Goal: Task Accomplishment & Management: Complete application form

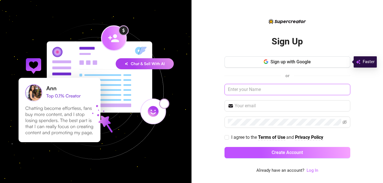
click at [274, 88] on input "text" at bounding box center [287, 89] width 126 height 11
type input "n"
type input "[PERSON_NAME]"
click at [270, 106] on input "text" at bounding box center [290, 106] width 112 height 7
type input "[EMAIL_ADDRESS][DOMAIN_NAME]"
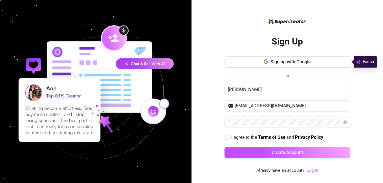
click at [375, 141] on div "Sign Up Sign up with Google or [PERSON_NAME] [PERSON_NAME][EMAIL_ADDRESS][DOMAI…" at bounding box center [286, 91] width 191 height 183
click at [228, 139] on span at bounding box center [226, 137] width 5 height 5
click at [228, 139] on input "I agree to the Terms of Use and Privacy Policy" at bounding box center [226, 137] width 4 height 4
checkbox input "true"
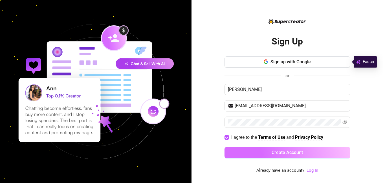
click at [246, 152] on button "Create Account" at bounding box center [287, 152] width 126 height 11
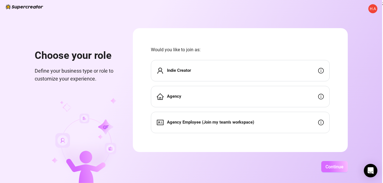
click at [330, 167] on span "Continue" at bounding box center [334, 166] width 18 height 5
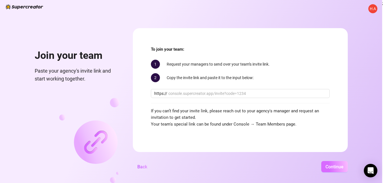
click at [330, 167] on span "Continue" at bounding box center [334, 166] width 18 height 5
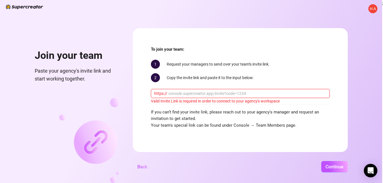
click at [245, 94] on input "text" at bounding box center [247, 93] width 158 height 6
paste input "[DOMAIN_NAME]"
click at [335, 167] on span "Continue" at bounding box center [334, 166] width 18 height 5
click at [199, 88] on div "To join your team: 1 Request your managers to send over your team’s invite link…" at bounding box center [240, 87] width 179 height 83
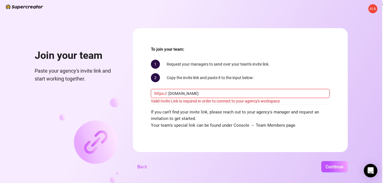
click at [201, 92] on input "[DOMAIN_NAME]" at bounding box center [247, 93] width 158 height 6
type input "P"
click at [374, 172] on div "Open Intercom Messenger" at bounding box center [370, 170] width 15 height 15
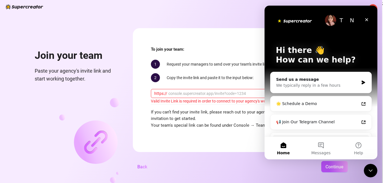
click at [251, 8] on div "H A Join your team Paste your agency's invite link and start working together. …" at bounding box center [191, 91] width 382 height 183
click at [366, 18] on icon "Close" at bounding box center [366, 19] width 5 height 5
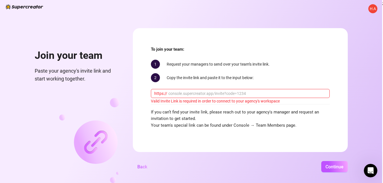
click at [372, 10] on span "H A" at bounding box center [372, 9] width 6 height 6
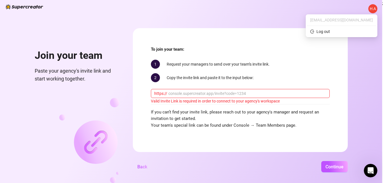
click at [295, 12] on div "H A Join your team Paste your agency's invite link and start working together. …" at bounding box center [191, 91] width 382 height 183
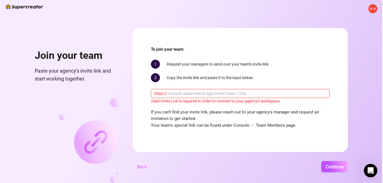
click at [139, 165] on span "Back" at bounding box center [142, 166] width 10 height 5
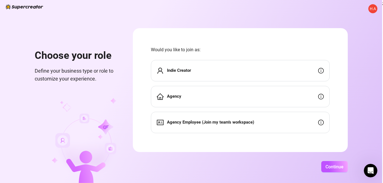
click at [175, 70] on strong "Indie Creator" at bounding box center [179, 70] width 24 height 5
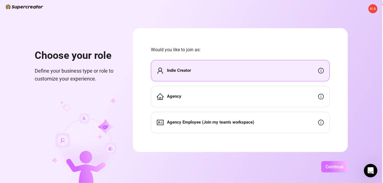
click at [327, 166] on span "Continue" at bounding box center [334, 166] width 18 height 5
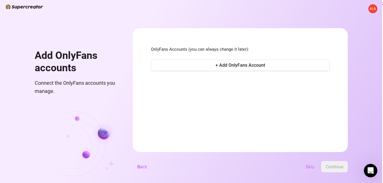
click at [309, 166] on span "Skip" at bounding box center [309, 166] width 9 height 5
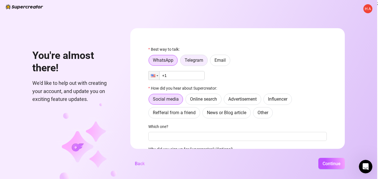
click at [192, 62] on span "Telegram" at bounding box center [194, 59] width 19 height 5
click at [182, 62] on input "Telegram" at bounding box center [182, 62] width 0 height 0
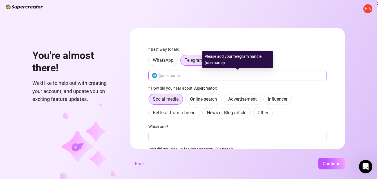
click at [192, 76] on input "text" at bounding box center [241, 75] width 165 height 6
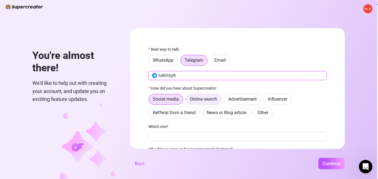
type input "bdhthfgfh"
click at [206, 99] on span "Online search" at bounding box center [203, 98] width 27 height 5
click at [187, 101] on input "Online search" at bounding box center [187, 101] width 0 height 0
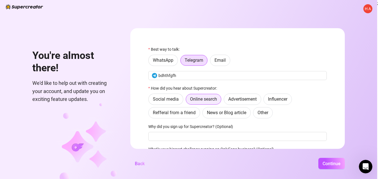
click at [226, 101] on input "Advertisement" at bounding box center [226, 101] width 0 height 0
click at [208, 99] on span "Online search" at bounding box center [203, 98] width 27 height 5
click at [187, 101] on input "Online search" at bounding box center [187, 101] width 0 height 0
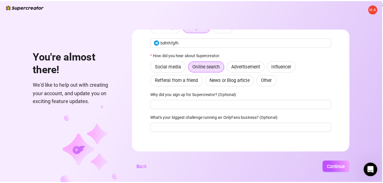
scroll to position [35, 0]
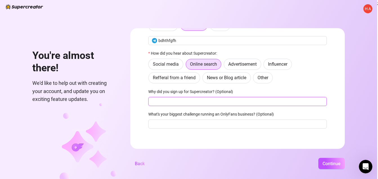
click at [234, 105] on input "Why did you sign up for Supercreator? (Optional)" at bounding box center [237, 101] width 179 height 9
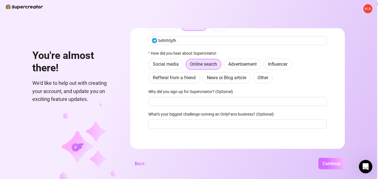
click at [334, 169] on button "Continue" at bounding box center [332, 163] width 26 height 11
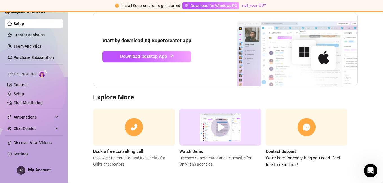
scroll to position [61, 0]
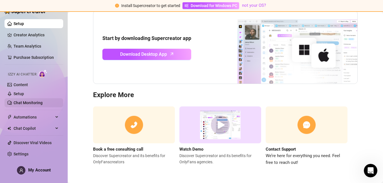
click at [29, 101] on link "Chat Monitoring" at bounding box center [28, 103] width 29 height 5
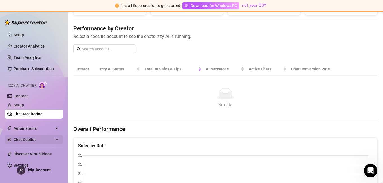
click at [31, 141] on span "Chat Copilot" at bounding box center [34, 139] width 40 height 9
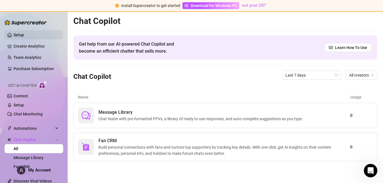
click at [24, 35] on link "Setup" at bounding box center [19, 35] width 10 height 5
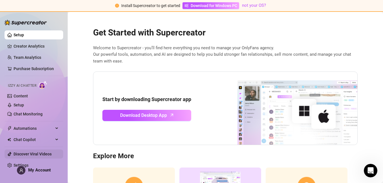
click at [28, 152] on link "Discover Viral Videos" at bounding box center [33, 154] width 38 height 5
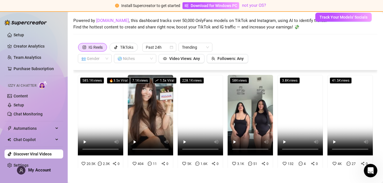
scroll to position [24, 0]
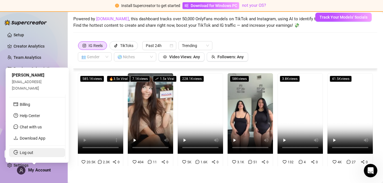
click at [33, 151] on link "Log out" at bounding box center [27, 152] width 14 height 5
